Goal: Task Accomplishment & Management: Use online tool/utility

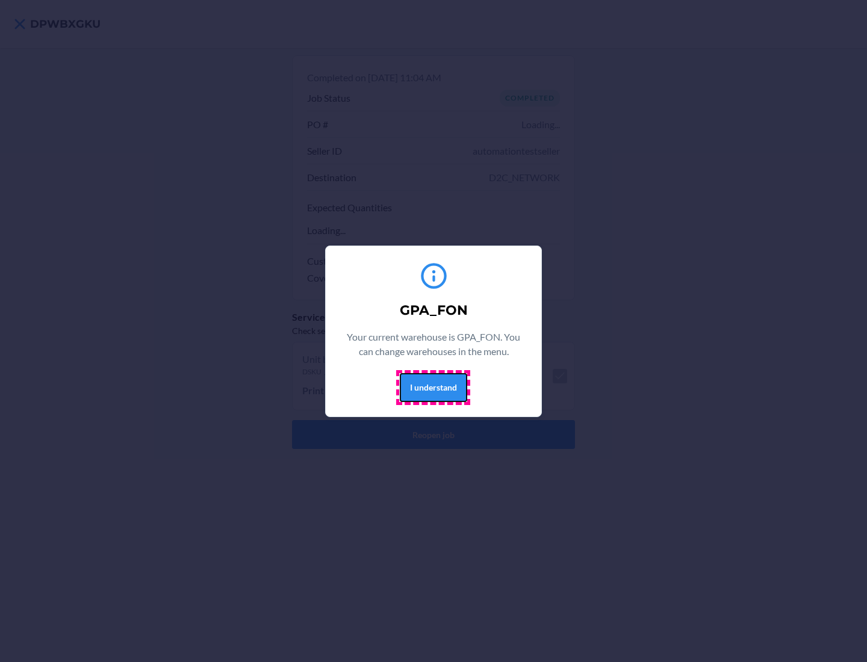
click at [433, 387] on button "I understand" at bounding box center [433, 387] width 67 height 29
